Goal: Information Seeking & Learning: Compare options

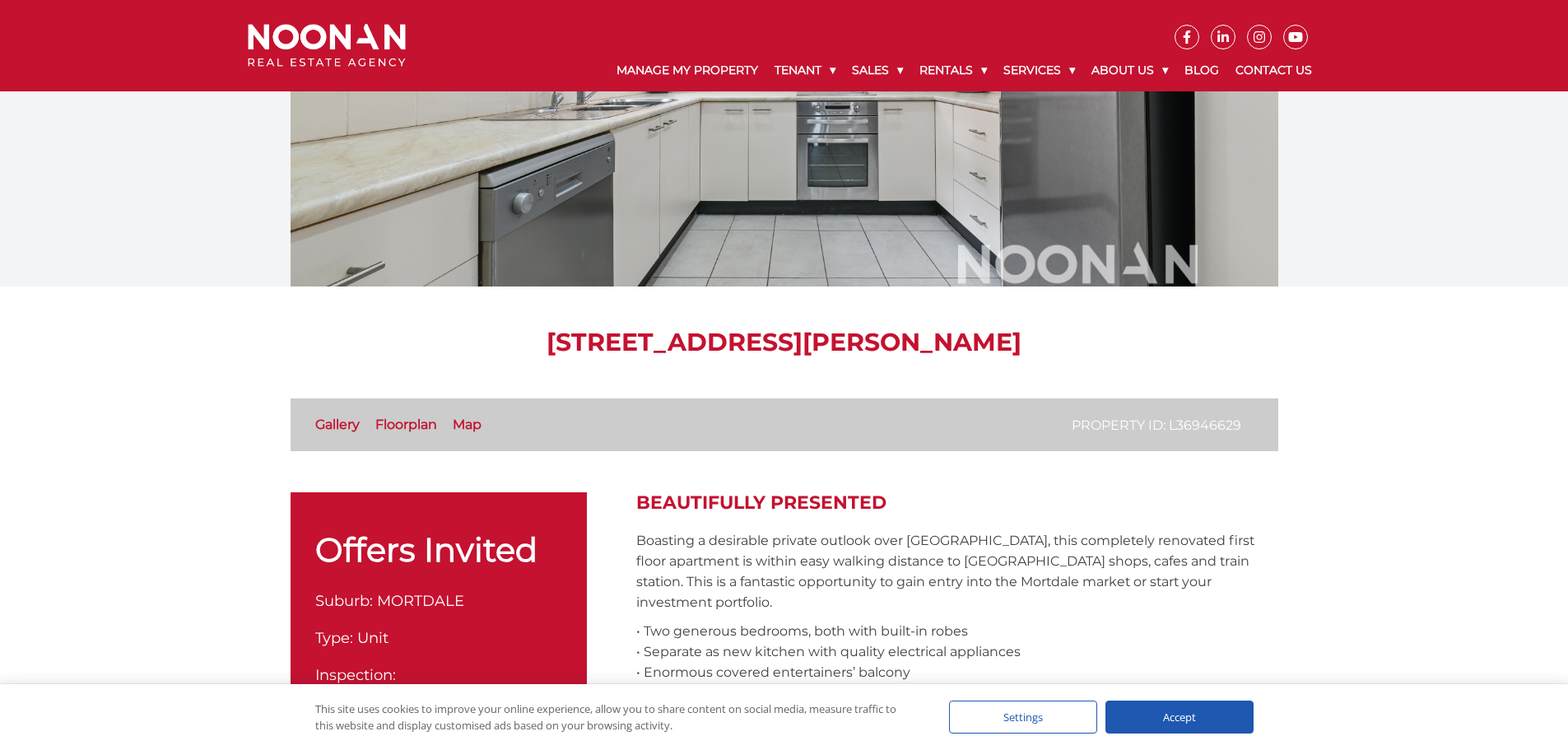
scroll to position [164, 0]
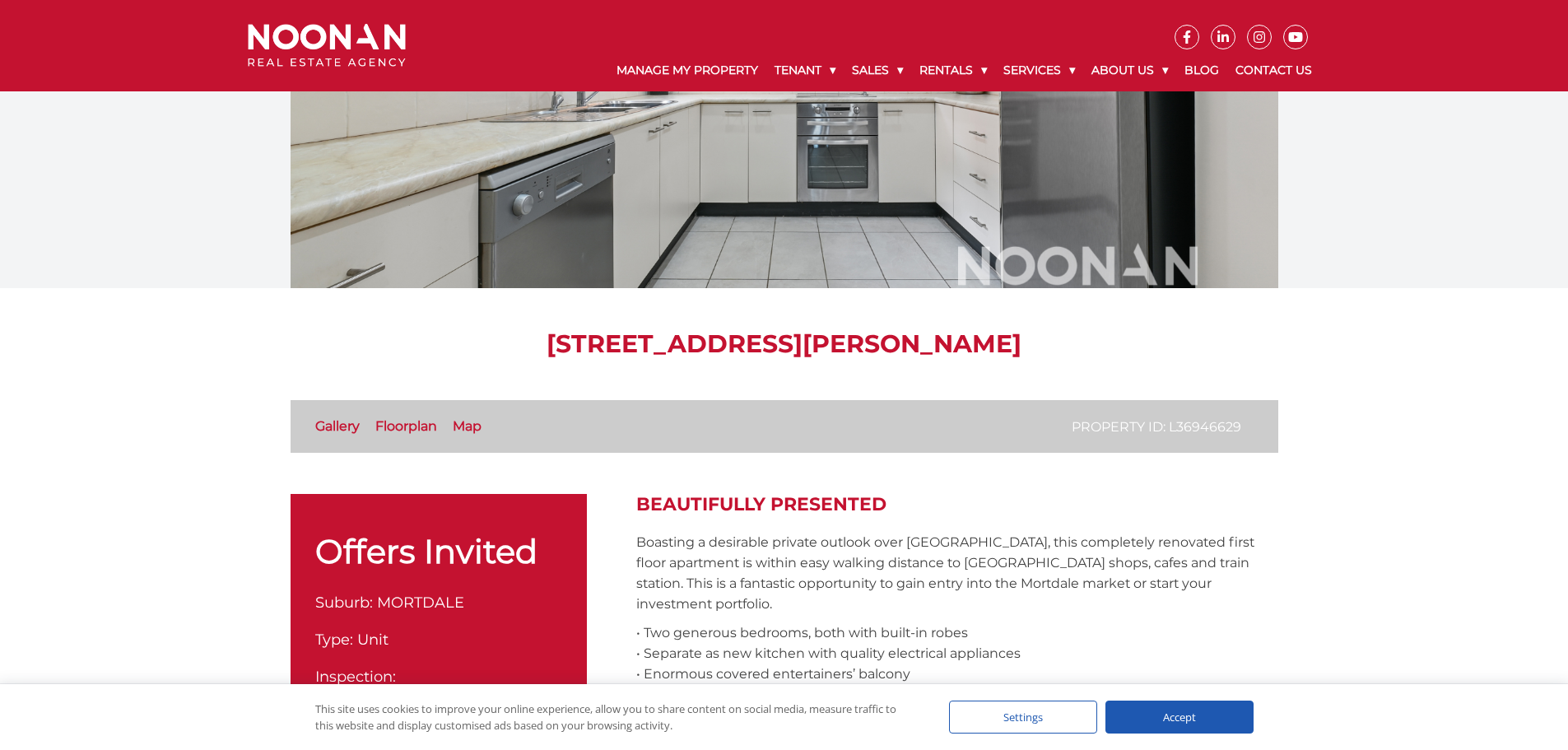
click at [428, 425] on link "Floorplan" at bounding box center [405, 426] width 61 height 16
